Goal: Task Accomplishment & Management: Use online tool/utility

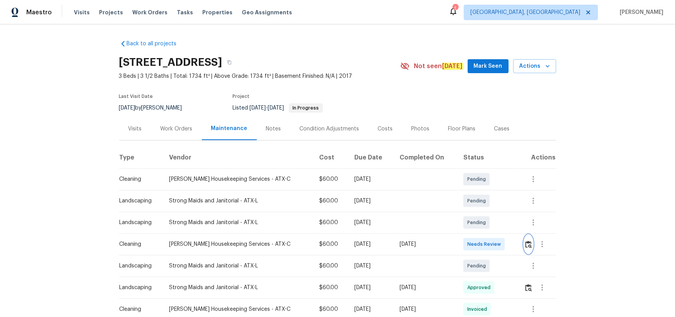
click at [529, 243] on button "button" at bounding box center [528, 244] width 9 height 19
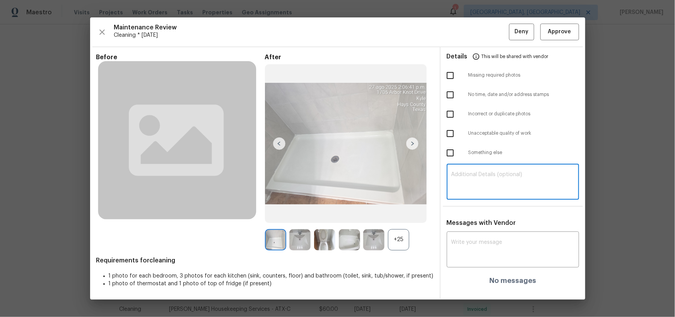
click at [476, 173] on textarea at bounding box center [512, 183] width 123 height 22
paste textarea "Maintenance Audit Team: Hello! Unfortunately, this cleaning visit completed on …"
type textarea "Maintenance Audit Team: Hello! Unfortunately, this cleaning visit completed on …"
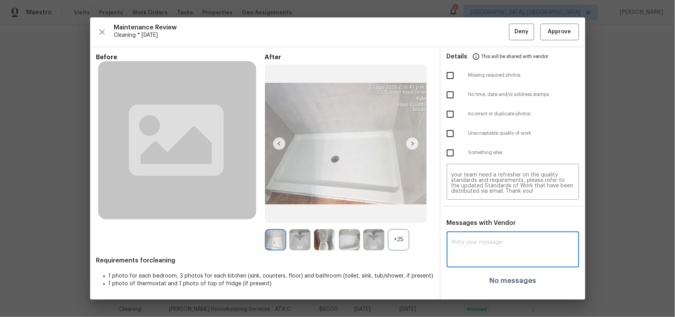
click at [475, 248] on textarea at bounding box center [512, 250] width 123 height 22
paste textarea "Maintenance Audit Team: Hello! Unfortunately, this cleaning visit completed on …"
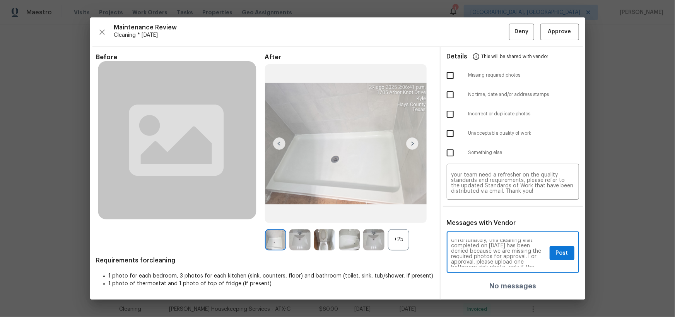
scroll to position [14, 0]
type textarea "Maintenance Audit Team: Hello! Unfortunately, this cleaning visit completed on …"
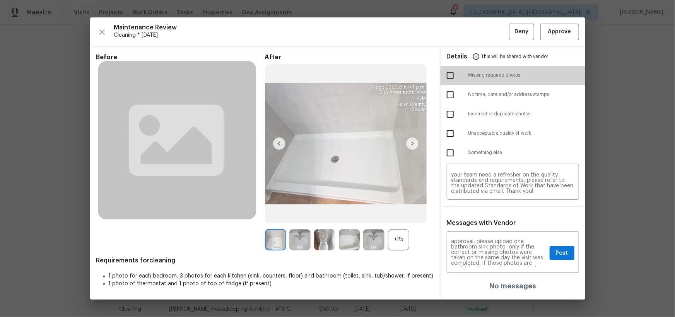
click at [452, 77] on input "checkbox" at bounding box center [450, 75] width 16 height 16
checkbox input "true"
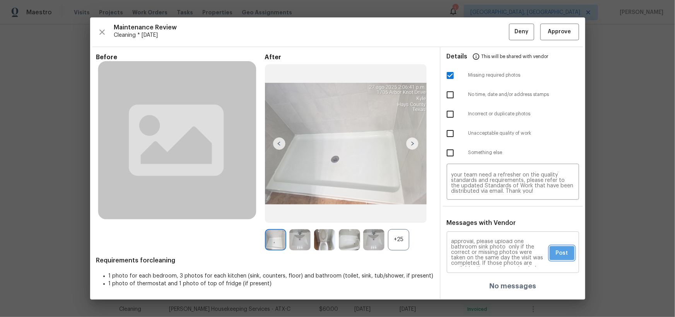
click at [567, 259] on button "Post" at bounding box center [562, 253] width 25 height 14
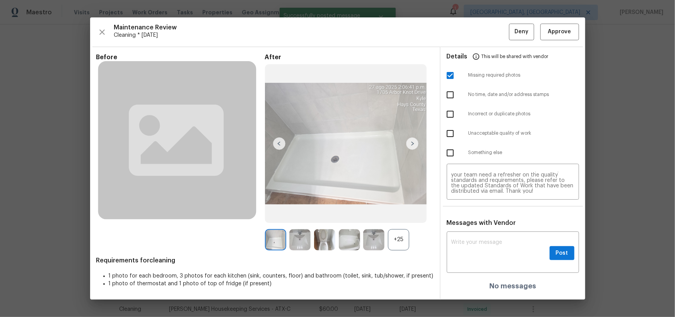
scroll to position [0, 0]
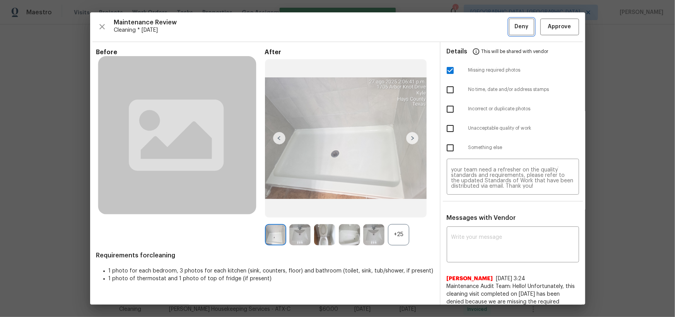
drag, startPoint x: 515, startPoint y: 28, endPoint x: 527, endPoint y: 55, distance: 29.8
click at [515, 28] on span "Deny" at bounding box center [521, 27] width 14 height 10
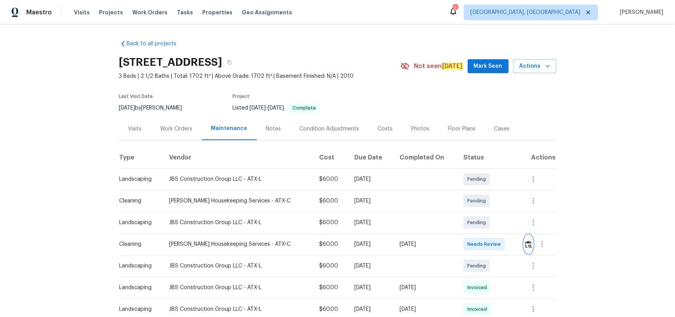
click at [525, 244] on img "button" at bounding box center [528, 244] width 7 height 7
click at [527, 243] on img "button" at bounding box center [528, 244] width 7 height 7
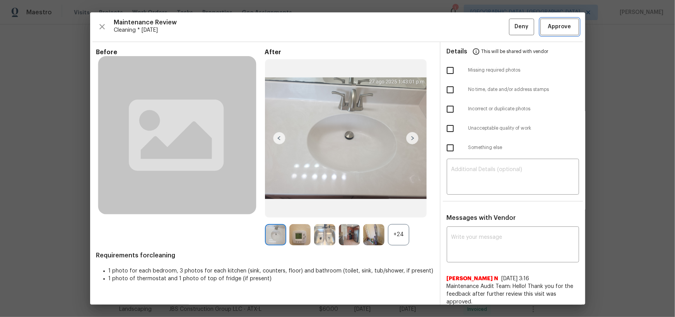
click at [566, 26] on span "Approve" at bounding box center [560, 27] width 26 height 10
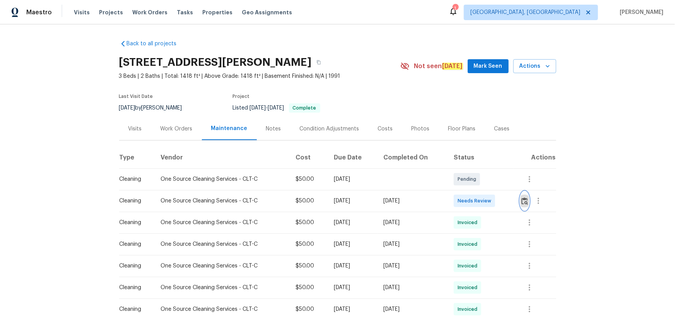
click at [480, 202] on img "button" at bounding box center [524, 200] width 7 height 7
click at [480, 200] on img "button" at bounding box center [524, 200] width 7 height 7
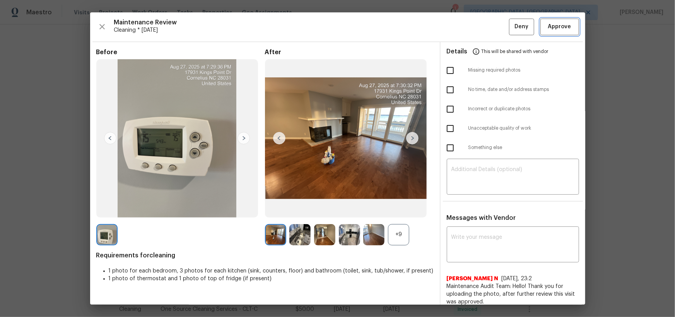
click at [480, 26] on span "Approve" at bounding box center [559, 27] width 23 height 10
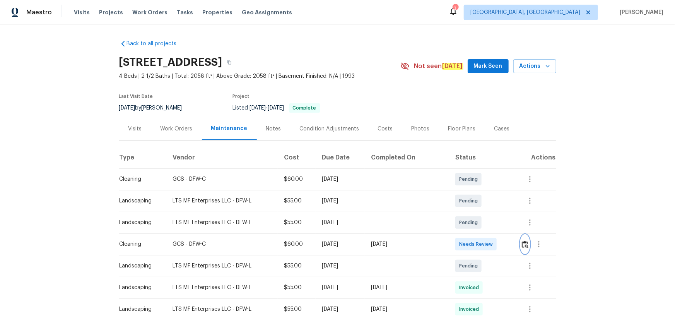
click at [480, 207] on img "button" at bounding box center [525, 244] width 7 height 7
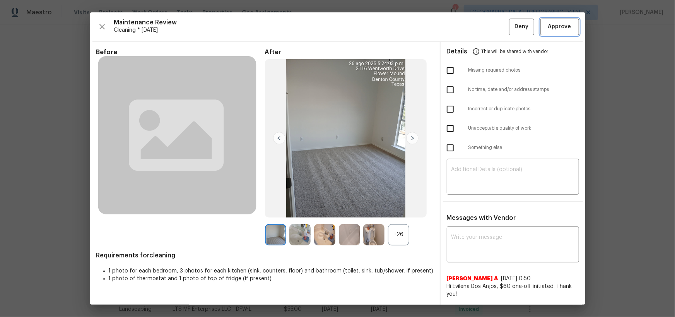
click at [480, 26] on span "Approve" at bounding box center [559, 27] width 23 height 10
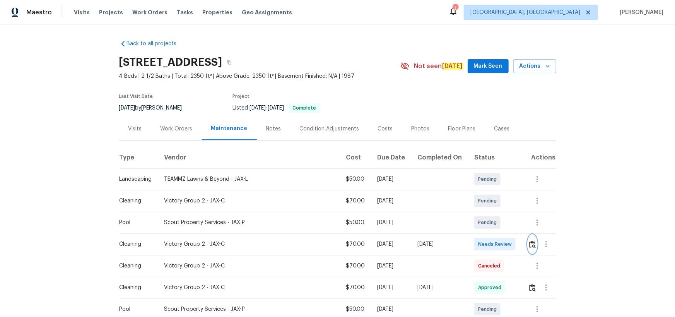
click at [480, 207] on img "button" at bounding box center [532, 244] width 7 height 7
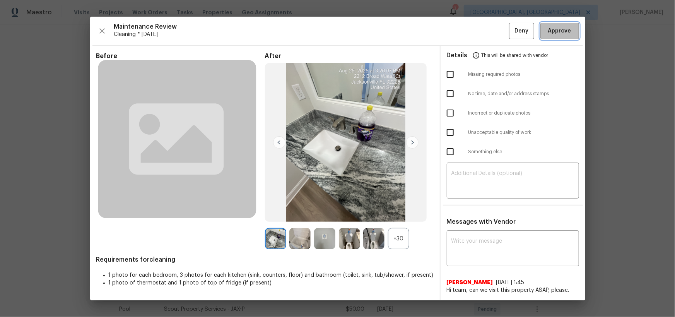
click at [480, 25] on button "Approve" at bounding box center [559, 31] width 39 height 17
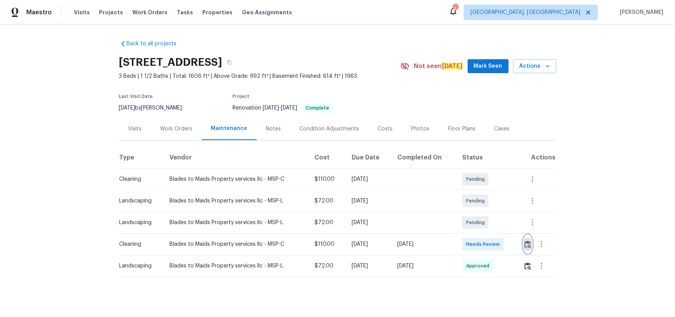
click at [480, 207] on button "button" at bounding box center [527, 244] width 9 height 19
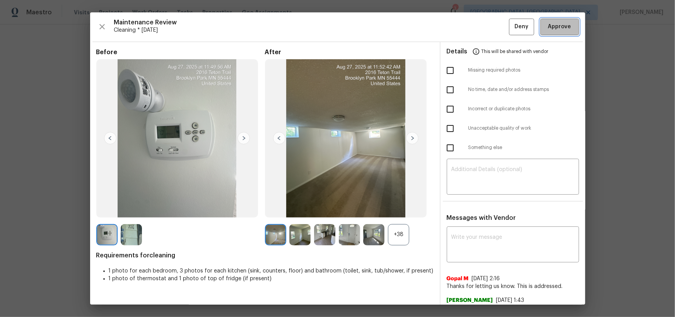
click at [480, 29] on span "Approve" at bounding box center [559, 27] width 23 height 10
